Goal: Book appointment/travel/reservation

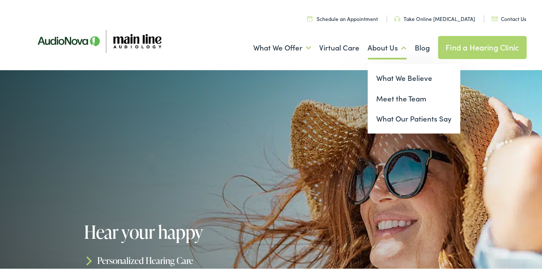
drag, startPoint x: 545, startPoint y: 28, endPoint x: 369, endPoint y: 57, distance: 177.7
click at [369, 57] on link "About Us" at bounding box center [387, 46] width 39 height 32
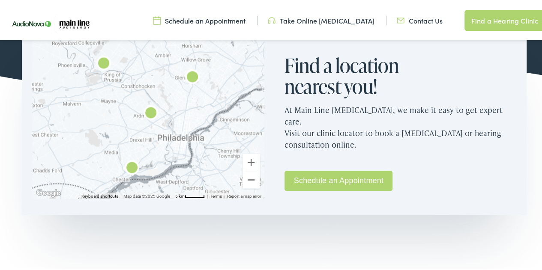
scroll to position [594, 0]
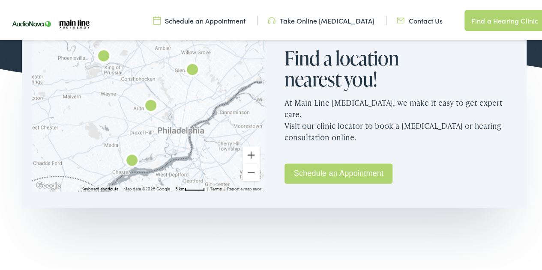
drag, startPoint x: 544, startPoint y: 97, endPoint x: 328, endPoint y: 82, distance: 216.5
click at [328, 82] on h2 "Find a location nearest you!" at bounding box center [353, 67] width 137 height 42
click at [312, 162] on link "Schedule an Appointment" at bounding box center [339, 172] width 108 height 20
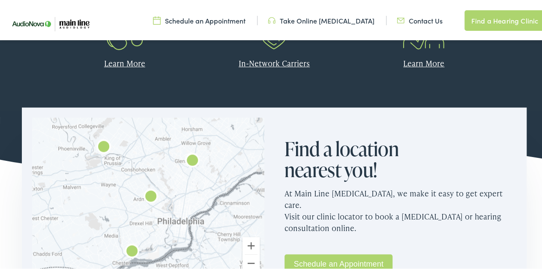
scroll to position [494, 0]
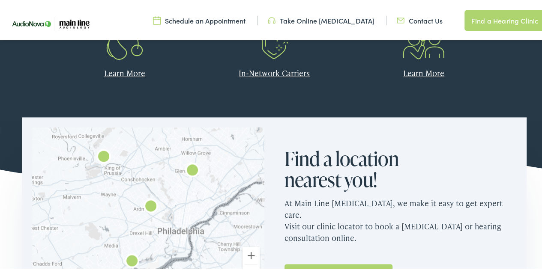
click at [416, 71] on link "Learn More" at bounding box center [423, 71] width 41 height 11
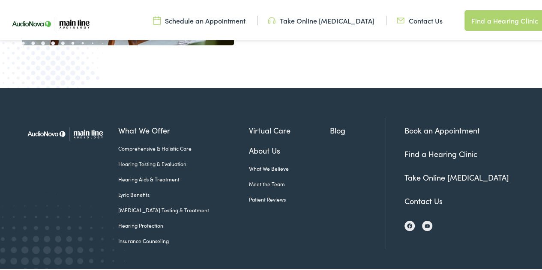
scroll to position [1612, 0]
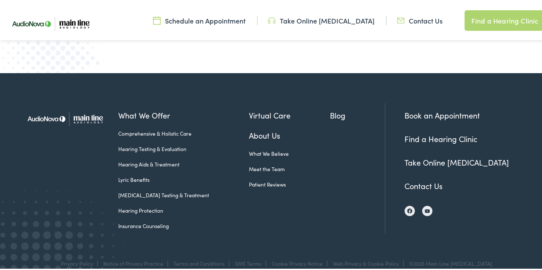
drag, startPoint x: 541, startPoint y: 252, endPoint x: 312, endPoint y: 223, distance: 231.0
click at [311, 224] on div "What We Offer Comprehensive & Holistic Care Hearing Testing & Evaluation Hearin…" at bounding box center [274, 165] width 505 height 186
click at [434, 108] on link "Book an Appointment" at bounding box center [442, 113] width 75 height 11
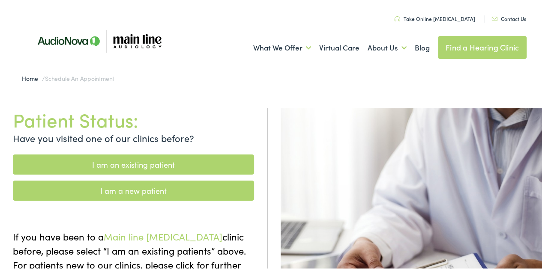
click at [129, 39] on img at bounding box center [99, 39] width 154 height 52
